Goal: Transaction & Acquisition: Purchase product/service

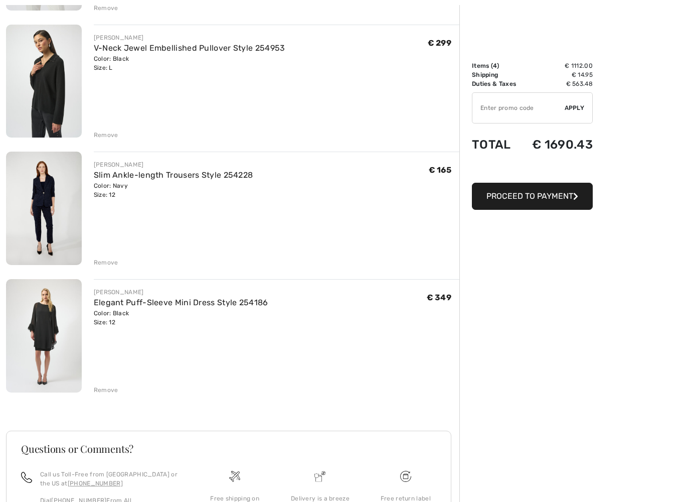
scroll to position [235, 0]
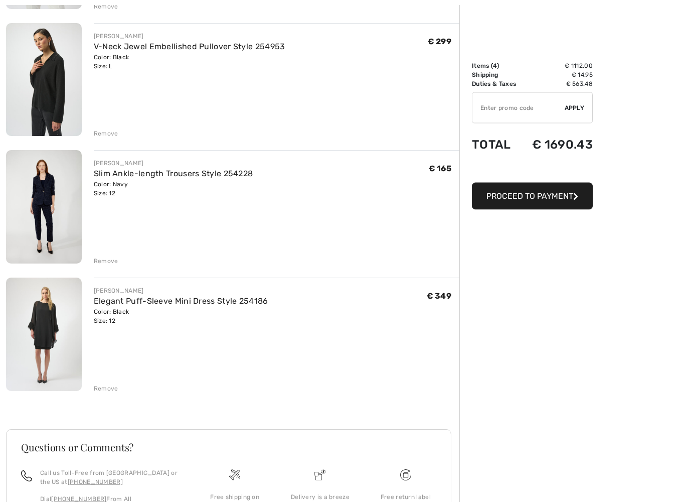
click at [44, 203] on img at bounding box center [44, 207] width 76 height 113
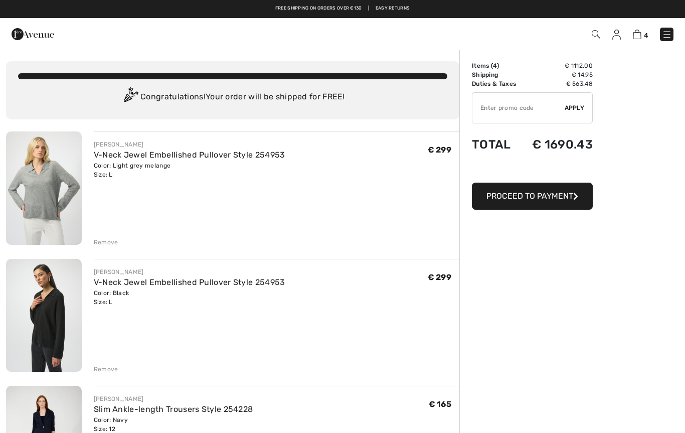
scroll to position [264, 0]
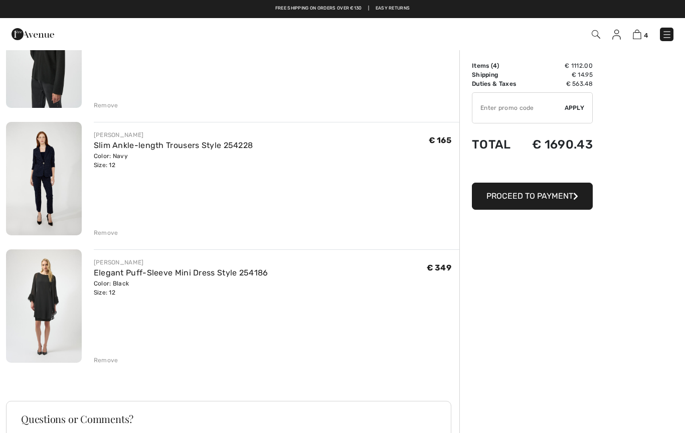
click at [27, 32] on img at bounding box center [33, 34] width 43 height 20
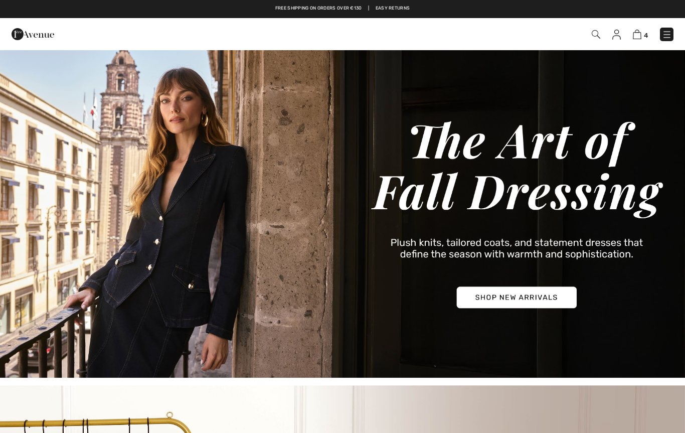
click at [510, 305] on img at bounding box center [342, 213] width 685 height 329
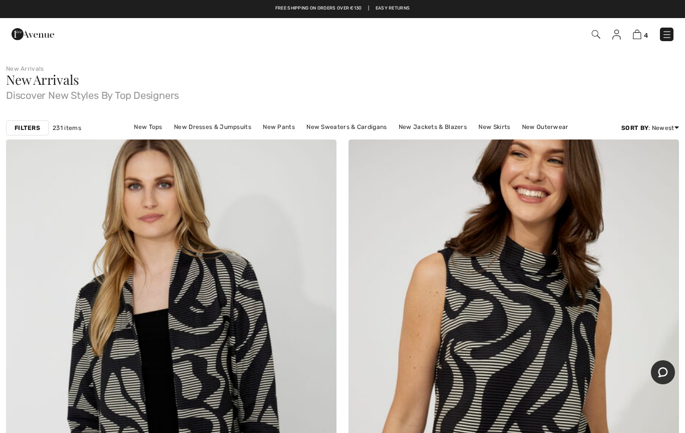
click at [34, 123] on strong "Filters" at bounding box center [28, 127] width 26 height 9
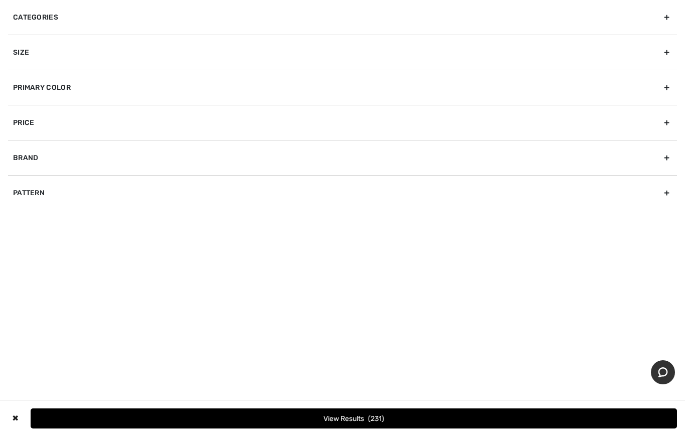
click at [178, 162] on div "Brand" at bounding box center [342, 157] width 669 height 35
click at [42, 176] on label "[PERSON_NAME]" at bounding box center [345, 179] width 664 height 9
click at [21, 176] on input"] "[PERSON_NAME]" at bounding box center [17, 180] width 8 height 8
checkbox input"] "true"
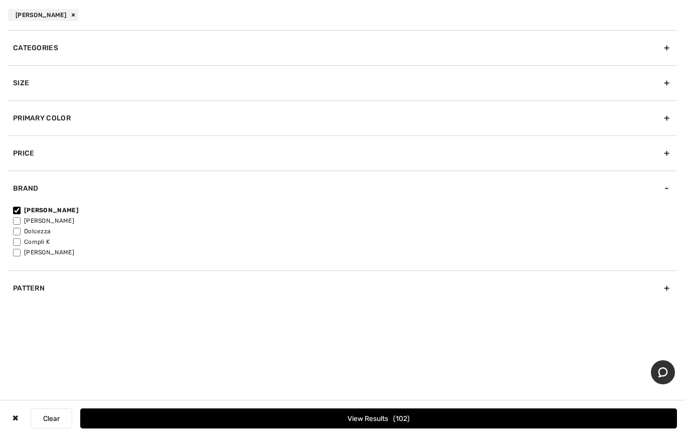
click at [162, 414] on button "View Results 102" at bounding box center [378, 418] width 597 height 20
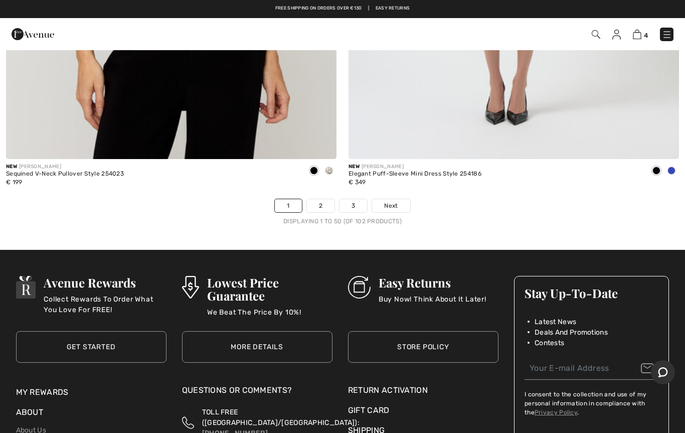
scroll to position [13749, 0]
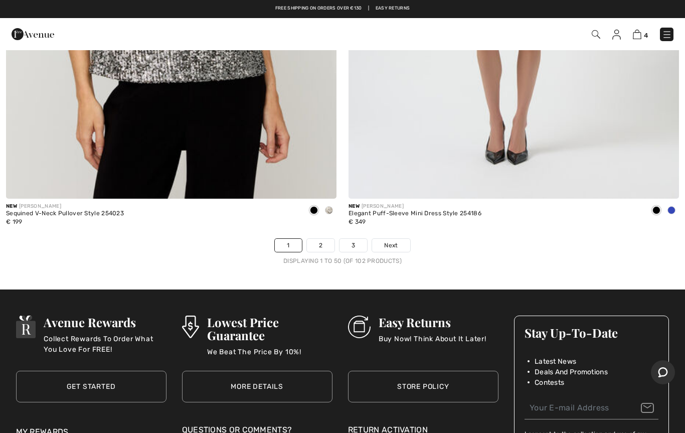
click at [390, 241] on span "Next" at bounding box center [391, 245] width 14 height 9
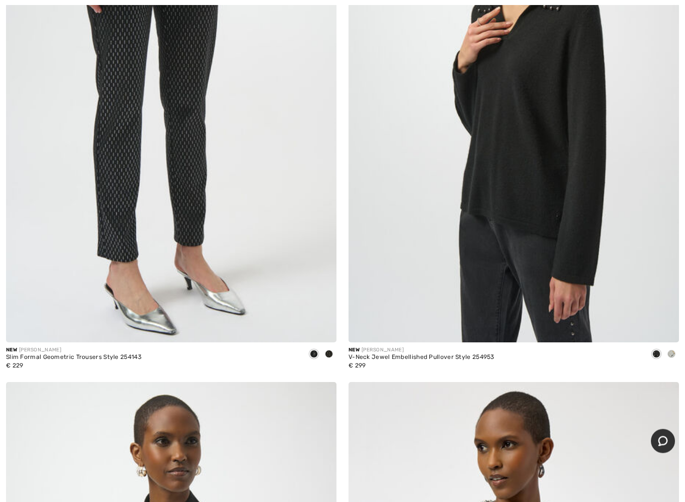
scroll to position [1368, 0]
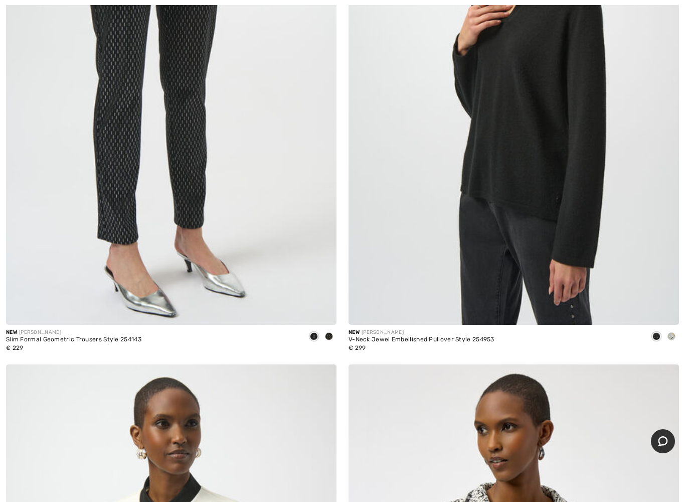
click at [531, 273] on img at bounding box center [514, 77] width 331 height 496
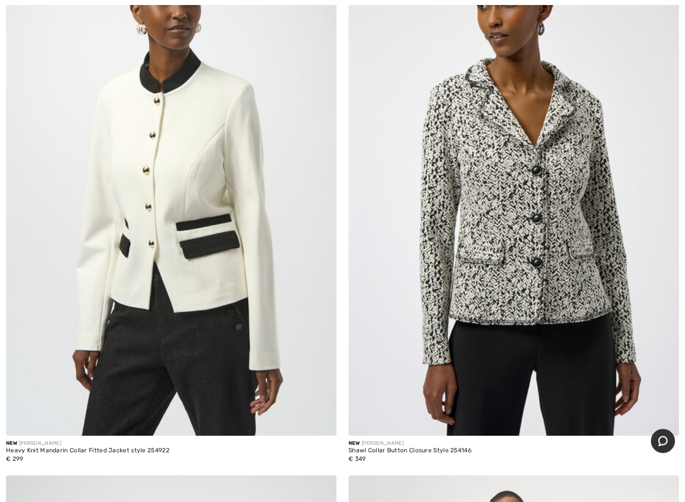
scroll to position [1793, 0]
click at [529, 286] on img at bounding box center [514, 188] width 331 height 496
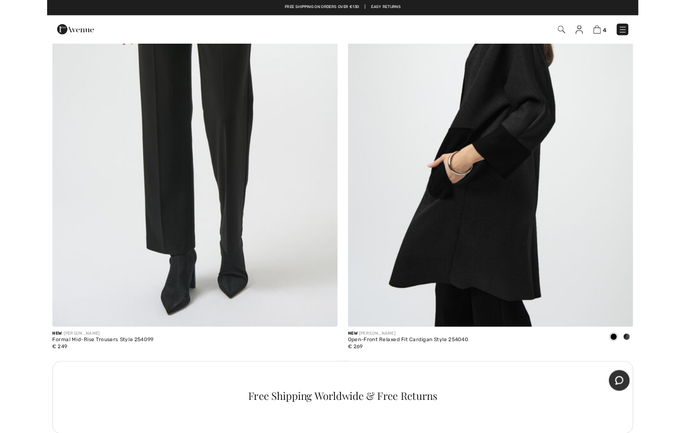
scroll to position [2868, 0]
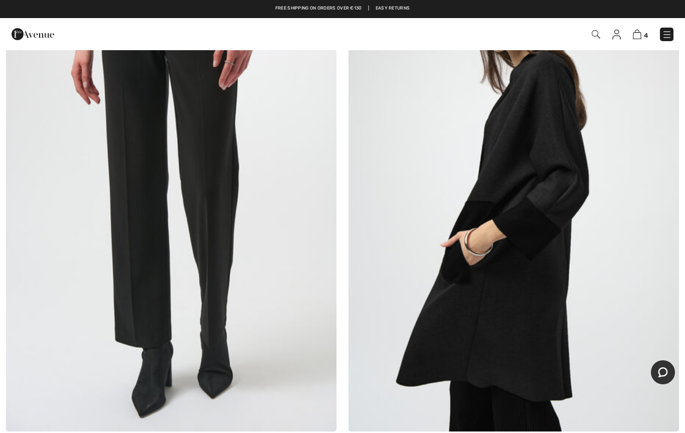
click at [482, 297] on img at bounding box center [514, 183] width 331 height 496
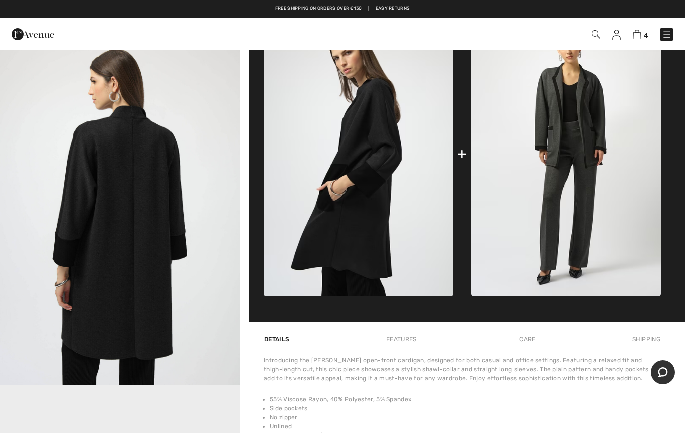
scroll to position [346, 0]
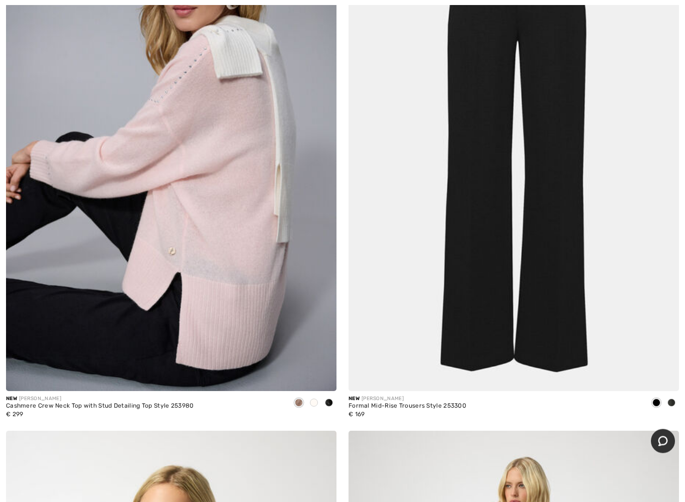
scroll to position [4098, 0]
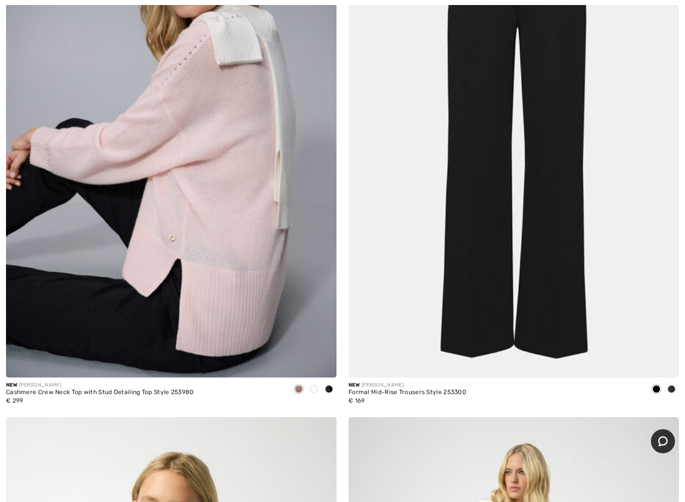
click at [220, 322] on img at bounding box center [171, 130] width 331 height 496
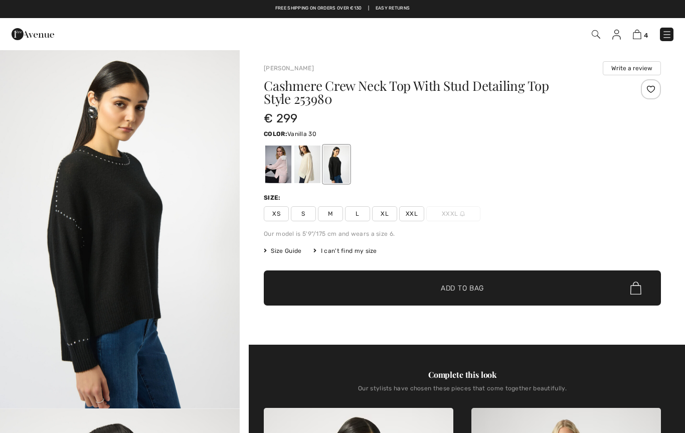
click at [305, 178] on div at bounding box center [308, 165] width 26 height 38
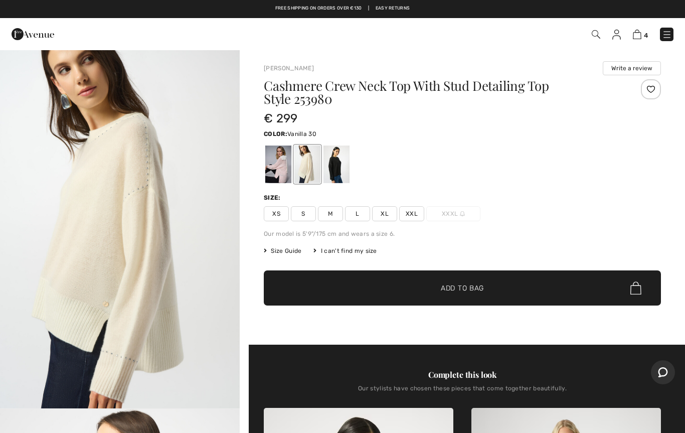
click at [337, 181] on div at bounding box center [337, 165] width 26 height 38
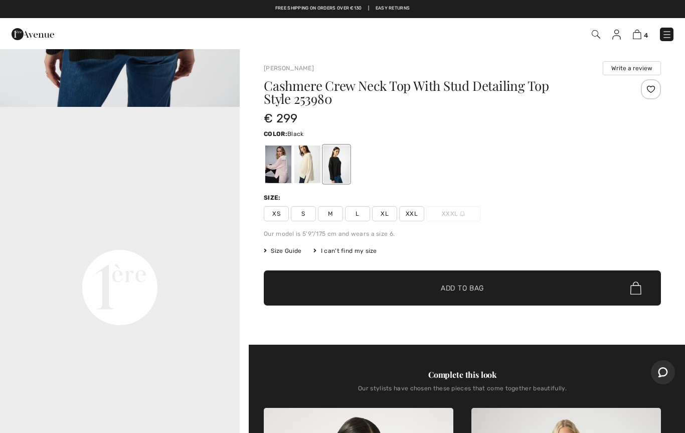
scroll to position [677, 0]
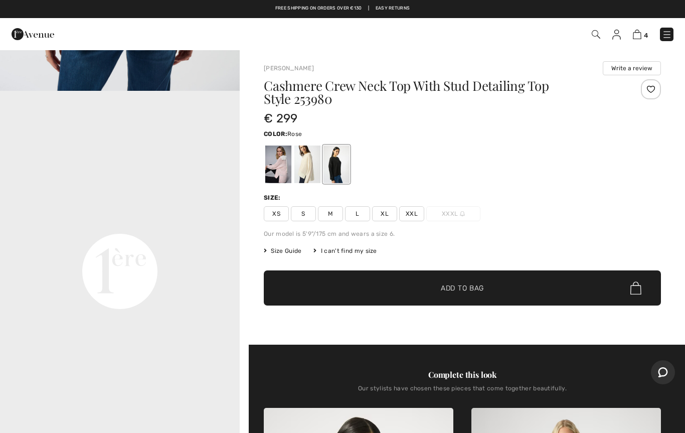
click at [278, 176] on div at bounding box center [278, 165] width 26 height 38
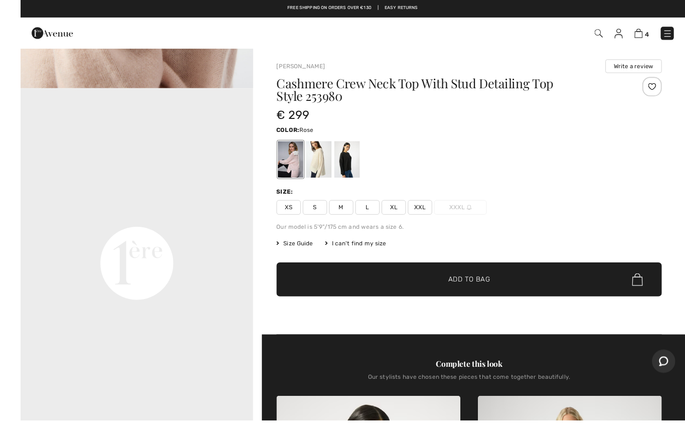
scroll to position [9, 0]
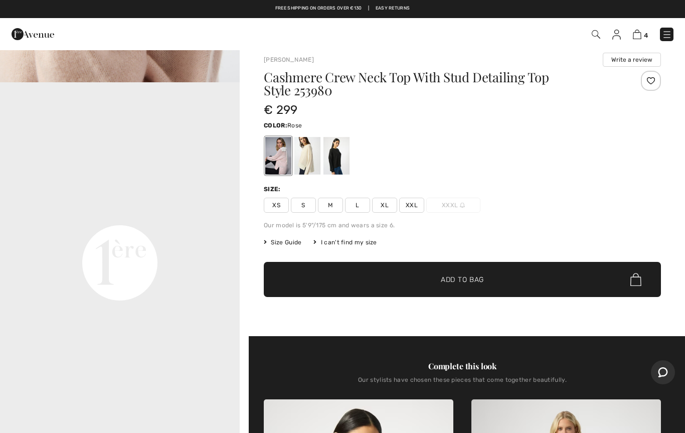
click at [341, 160] on div at bounding box center [337, 156] width 26 height 38
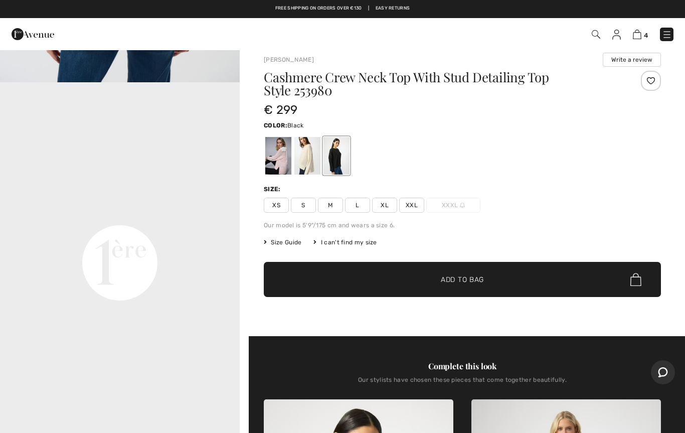
scroll to position [0, 0]
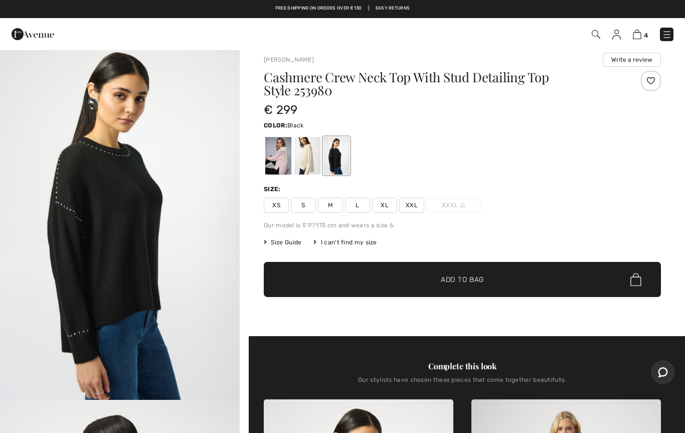
click at [359, 212] on span "L" at bounding box center [357, 205] width 25 height 15
click at [395, 292] on span "✔ Added to Bag Add to Bag" at bounding box center [462, 279] width 397 height 35
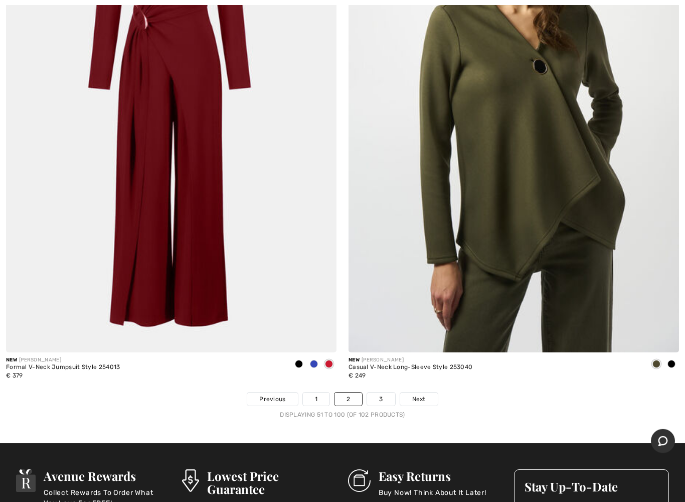
scroll to position [13598, 0]
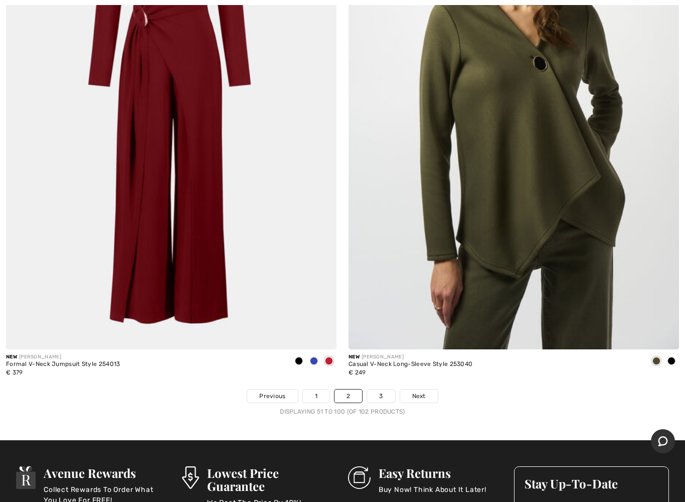
click at [419, 391] on span "Next" at bounding box center [420, 395] width 14 height 9
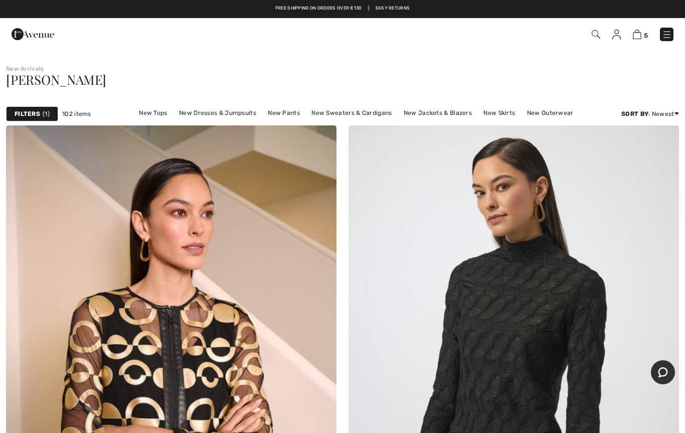
click at [637, 35] on img at bounding box center [637, 35] width 9 height 10
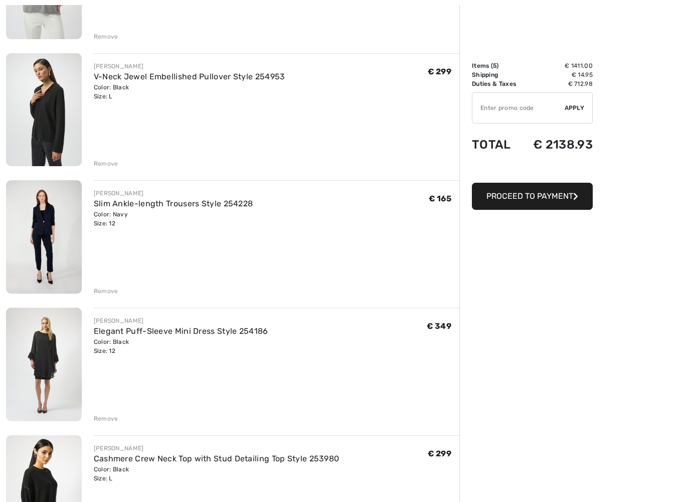
scroll to position [228, 0]
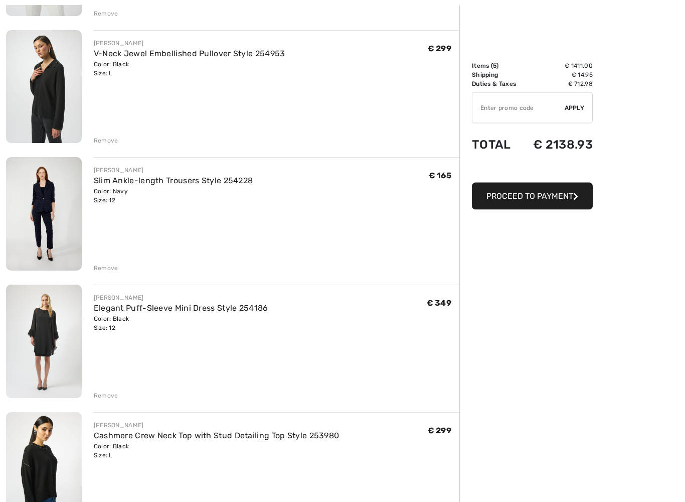
click at [217, 311] on link "Elegant Puff-Sleeve Mini Dress Style 254186" at bounding box center [181, 309] width 175 height 10
